Goal: Information Seeking & Learning: Find contact information

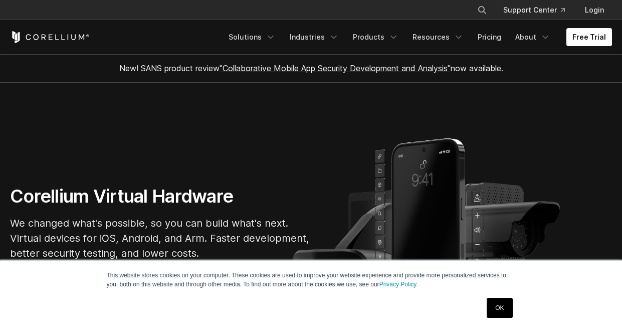
click at [491, 302] on link "OK" at bounding box center [500, 308] width 26 height 20
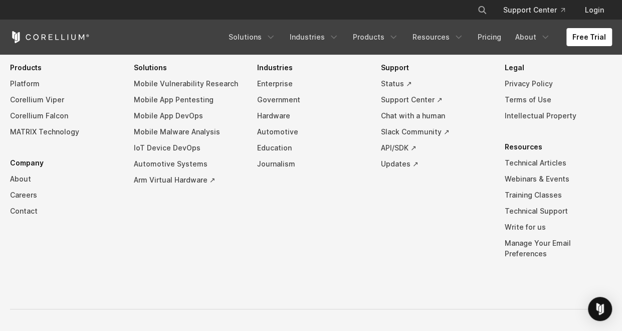
scroll to position [10336, 0]
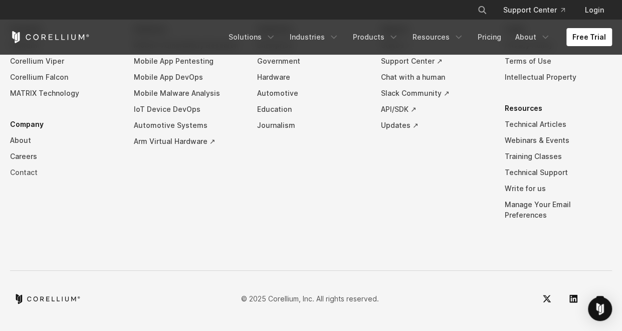
click at [33, 180] on link "Contact" at bounding box center [64, 172] width 108 height 16
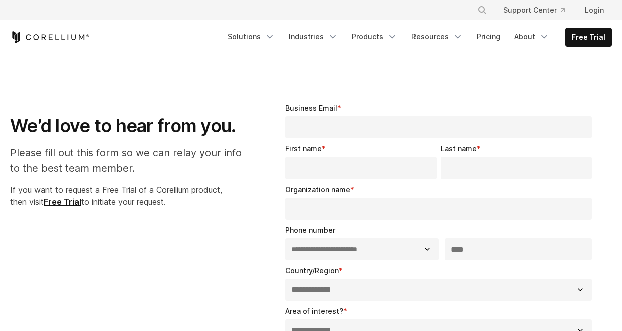
select select "**"
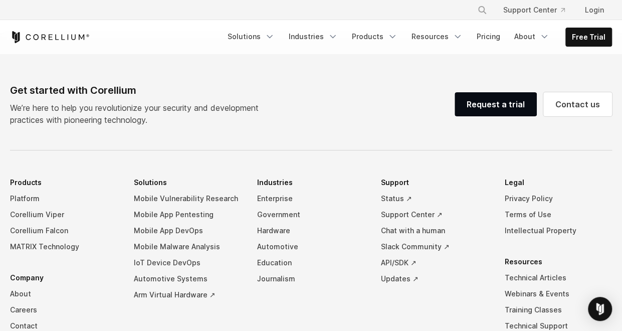
scroll to position [752, 0]
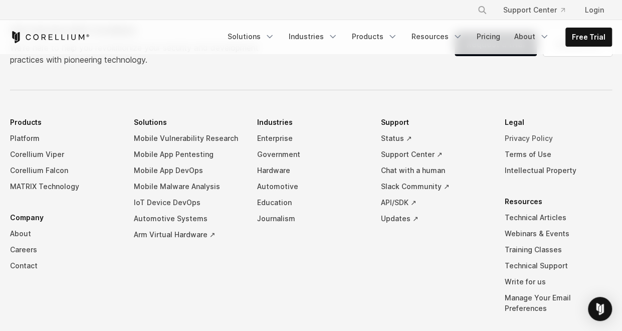
click at [533, 137] on link "Privacy Policy" at bounding box center [558, 138] width 108 height 16
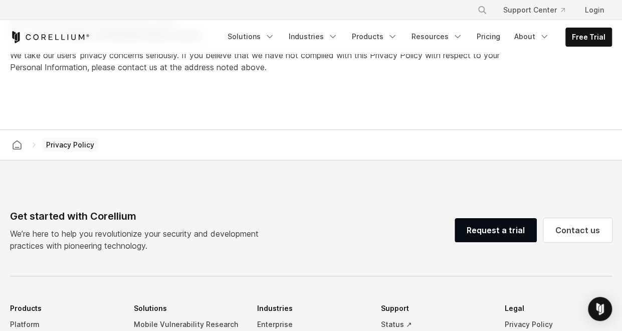
scroll to position [2656, 0]
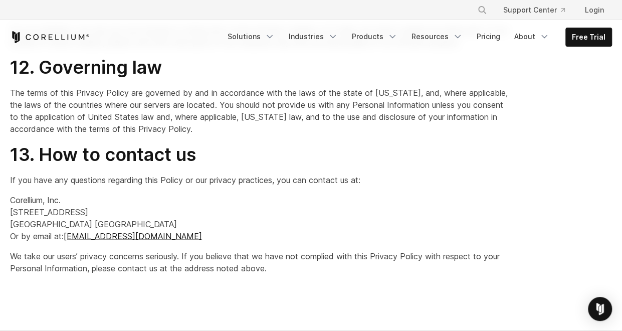
click at [77, 223] on p "Corellium, Inc. 10 SE 1st Ave Suite B Delray Beach, FL 33444 USA Or by email at…" at bounding box center [259, 217] width 498 height 48
copy p "10 SE 1st Ave Suite B"
click at [93, 234] on p "Corellium, Inc. 10 SE 1st Ave Suite B Delray Beach, FL 33444 USA Or by email at…" at bounding box center [259, 217] width 498 height 48
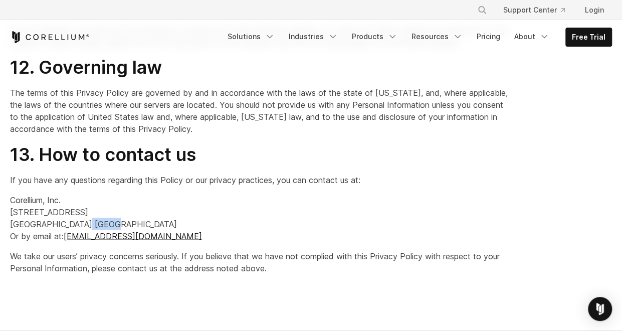
click at [93, 234] on p "Corellium, Inc. 10 SE 1st Ave Suite B Delray Beach, FL 33444 USA Or by email at…" at bounding box center [259, 217] width 498 height 48
copy p "33444"
drag, startPoint x: 95, startPoint y: 223, endPoint x: 58, endPoint y: 225, distance: 36.6
click at [58, 225] on p "Corellium, Inc. 10 SE 1st Ave Suite B Delray Beach, FL 33444 USA Or by email at…" at bounding box center [259, 217] width 498 height 48
copy p "Suite B"
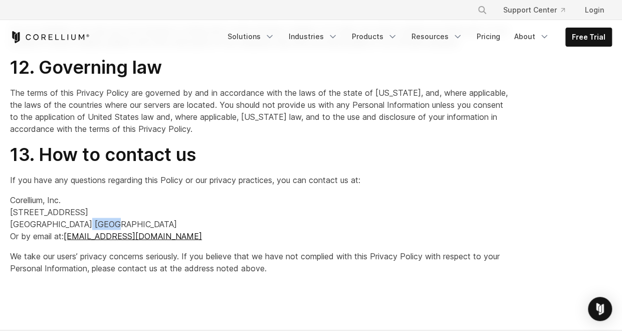
click at [58, 225] on p "Corellium, Inc. 10 SE 1st Ave Suite B Delray Beach, FL 33444 USA Or by email at…" at bounding box center [259, 217] width 498 height 48
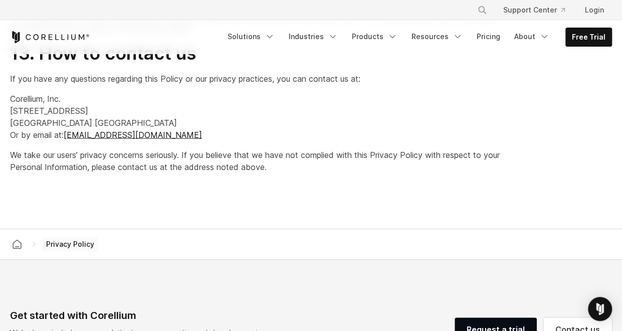
scroll to position [2756, 0]
